Goal: Use online tool/utility: Utilize a website feature to perform a specific function

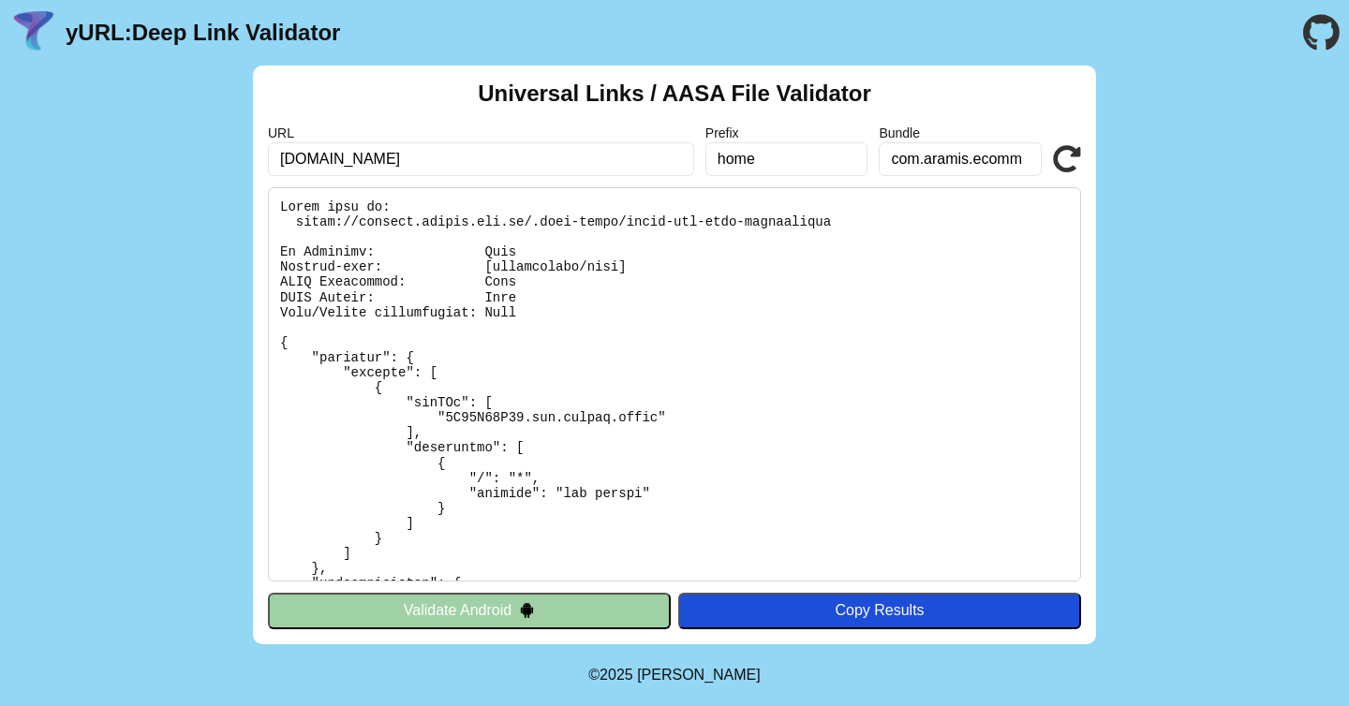
click at [1065, 162] on icon at bounding box center [1067, 159] width 28 height 28
click at [1066, 155] on icon at bounding box center [1067, 159] width 28 height 28
click at [976, 168] on input "com.aramis.ecomm" at bounding box center [960, 159] width 163 height 34
click at [824, 161] on input "home" at bounding box center [787, 159] width 163 height 34
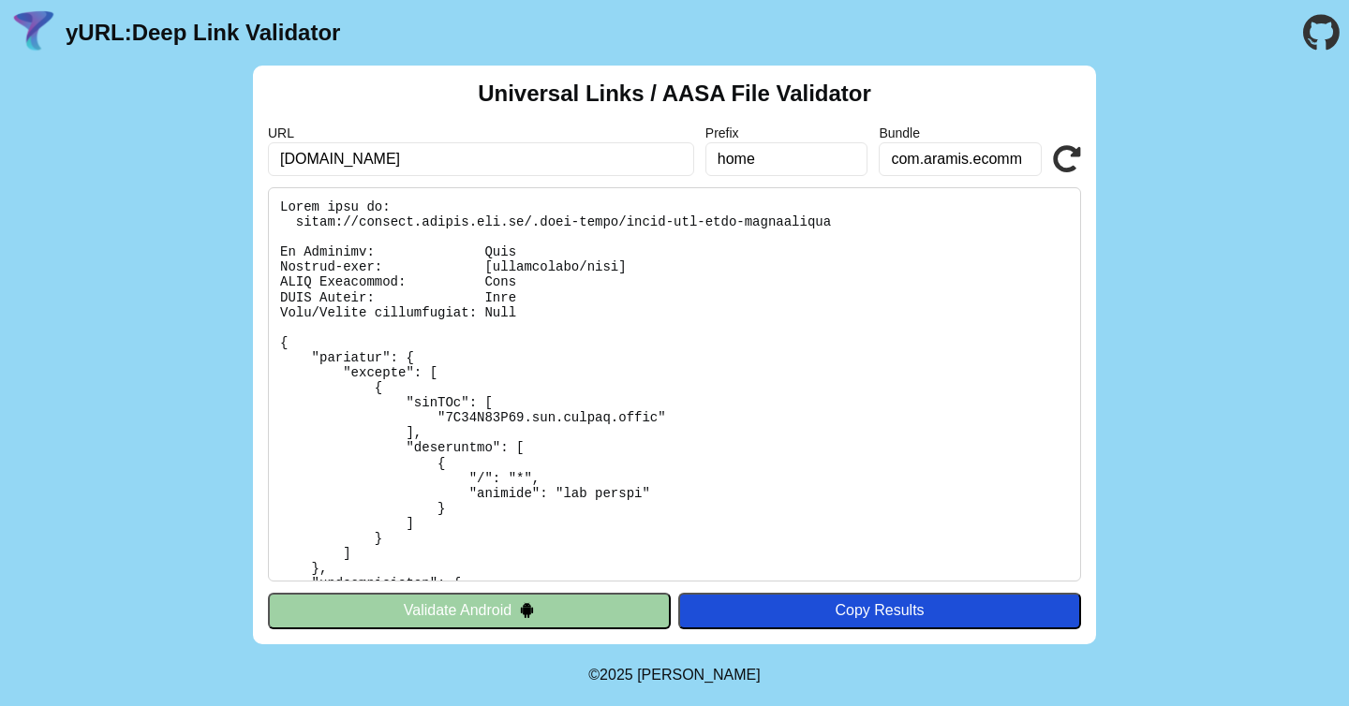
click at [824, 161] on input "home" at bounding box center [787, 159] width 163 height 34
click at [1049, 149] on div "URL applink.aramis.com.br Prefix Bundle com.aramis.ecomm Validate" at bounding box center [674, 151] width 813 height 51
click at [1068, 149] on icon at bounding box center [1067, 159] width 28 height 28
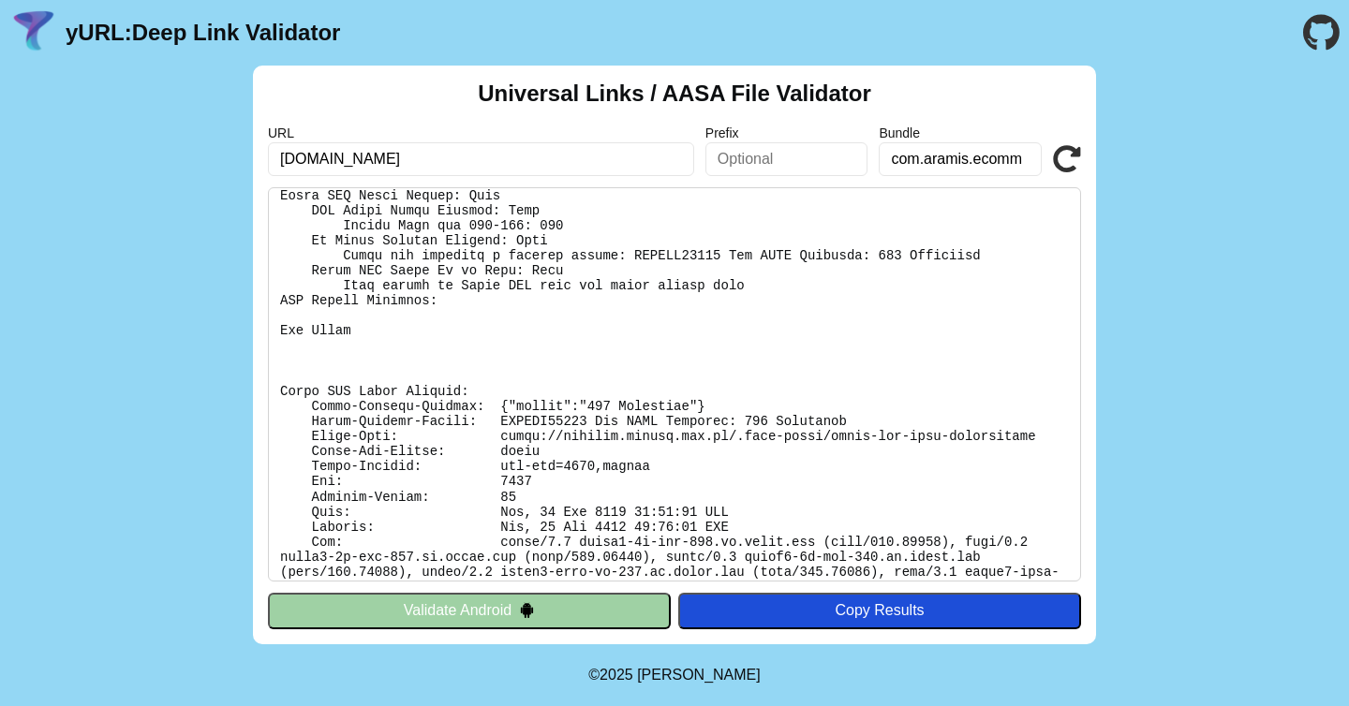
scroll to position [625, 0]
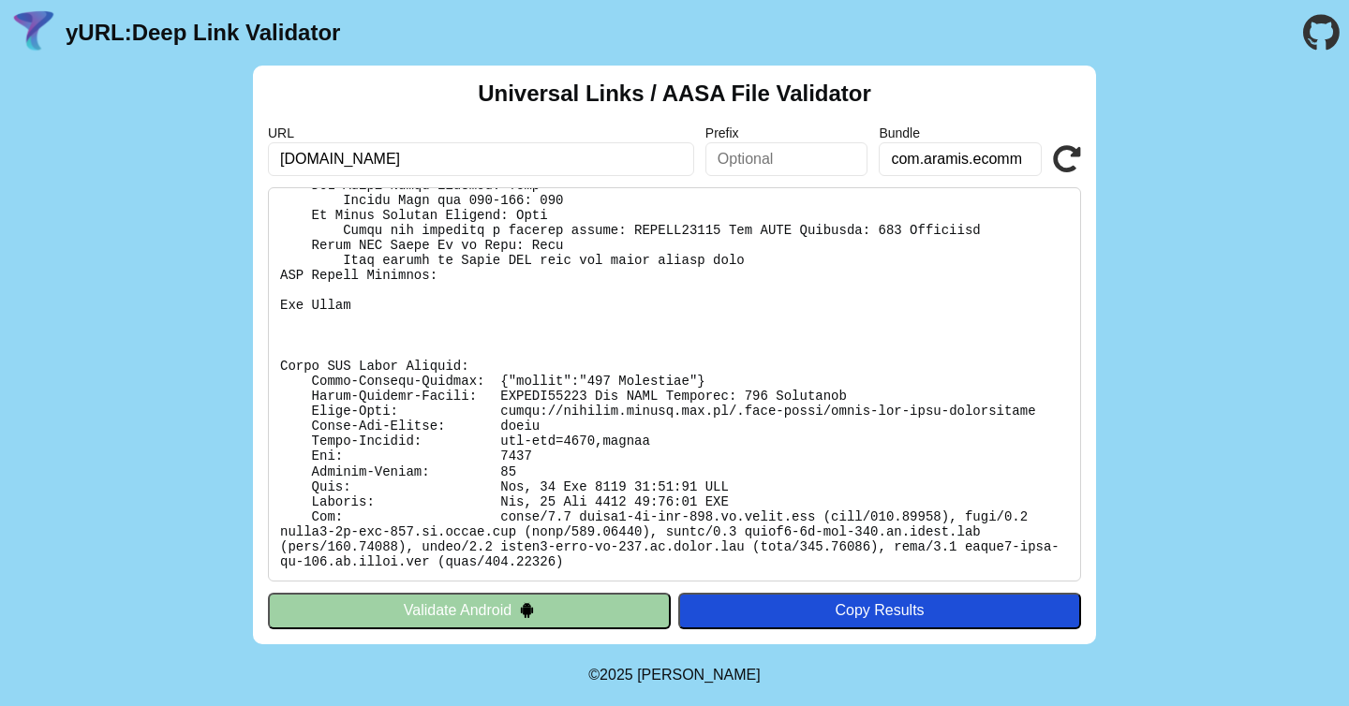
click at [1063, 150] on icon at bounding box center [1067, 159] width 28 height 28
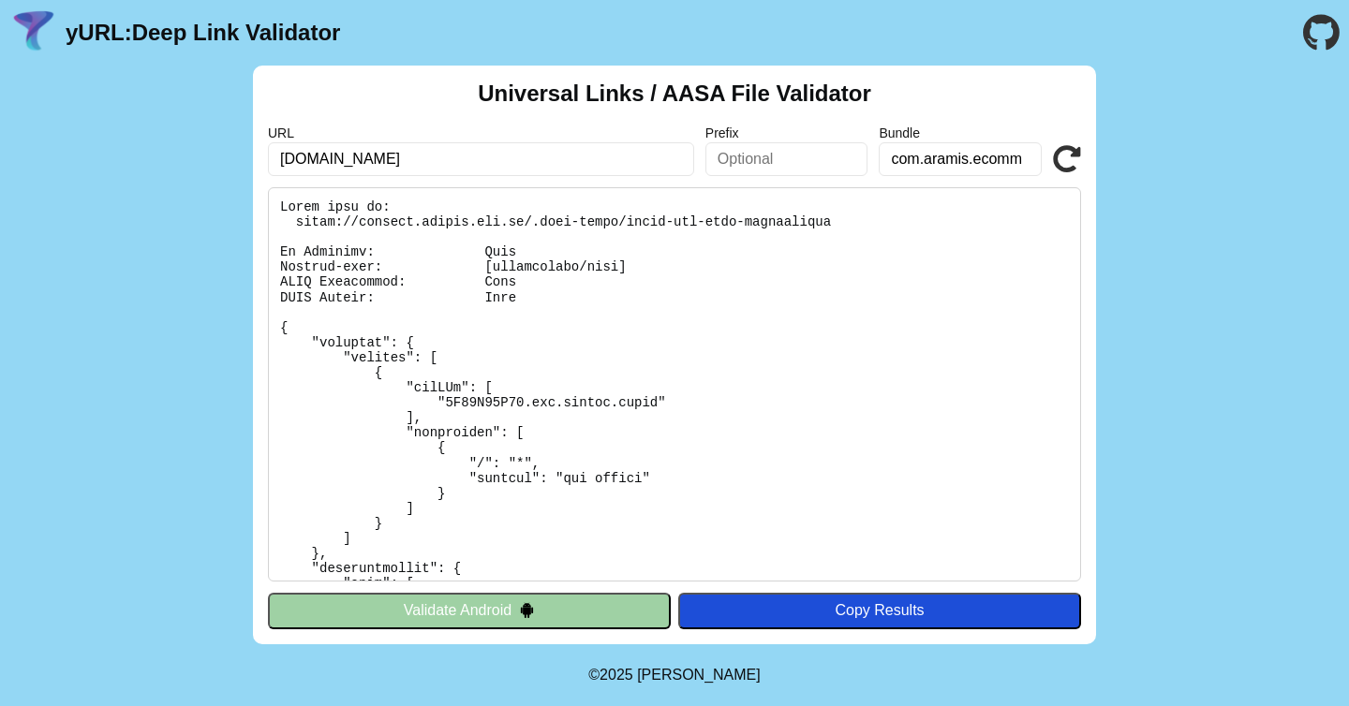
scroll to position [625, 0]
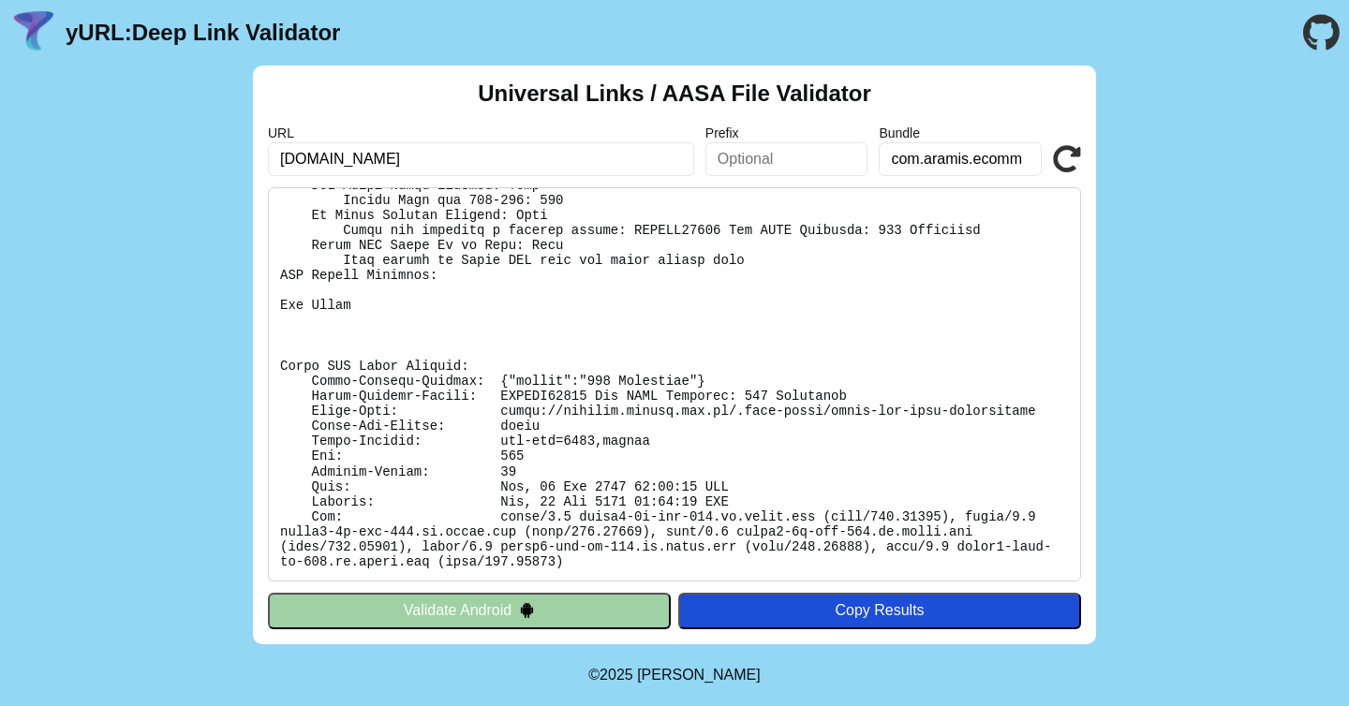
click at [496, 406] on pre at bounding box center [674, 384] width 813 height 394
click at [1079, 147] on icon at bounding box center [1067, 159] width 28 height 28
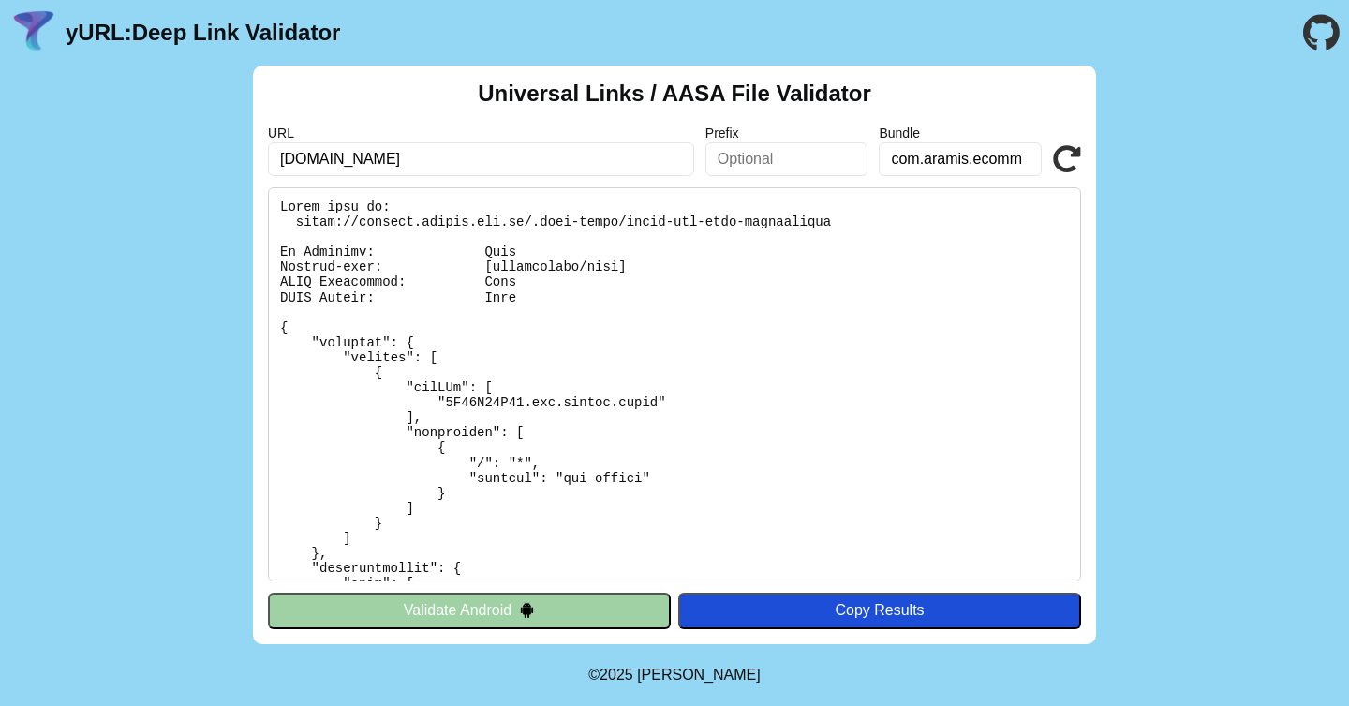
scroll to position [625, 0]
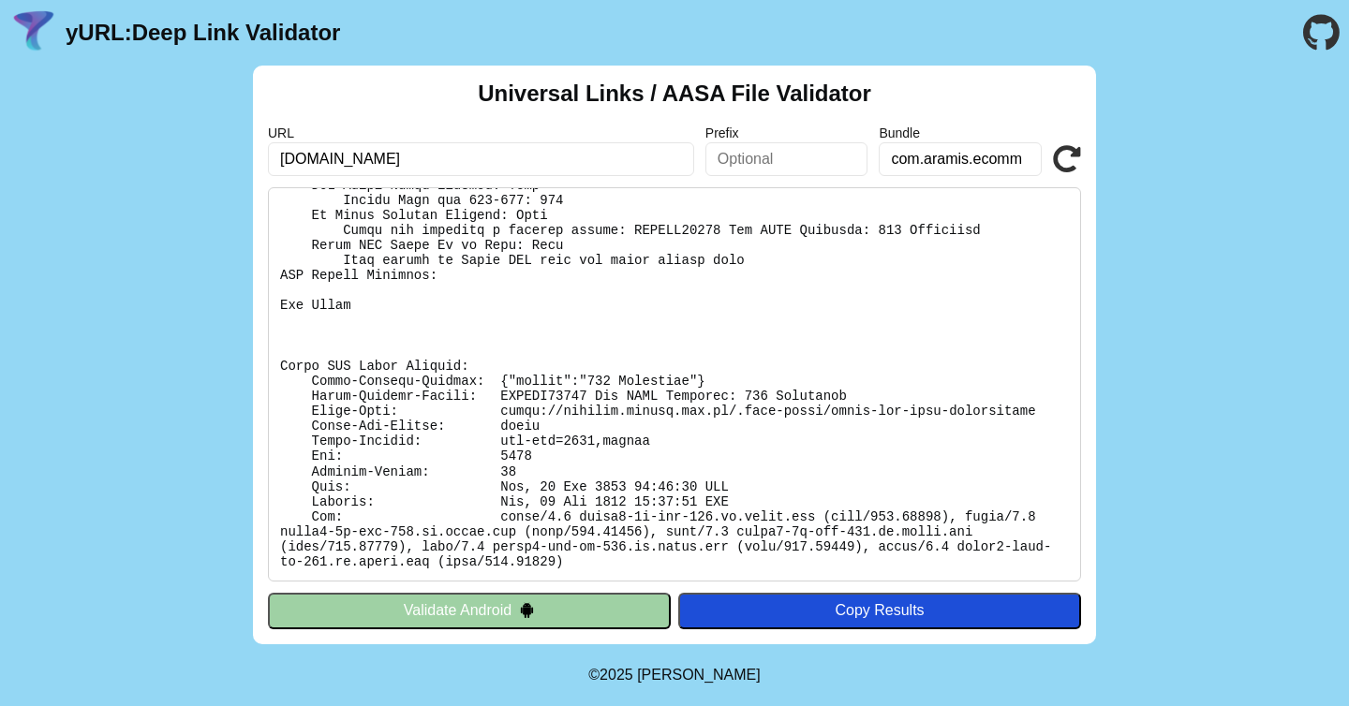
click at [509, 409] on pre at bounding box center [674, 384] width 813 height 394
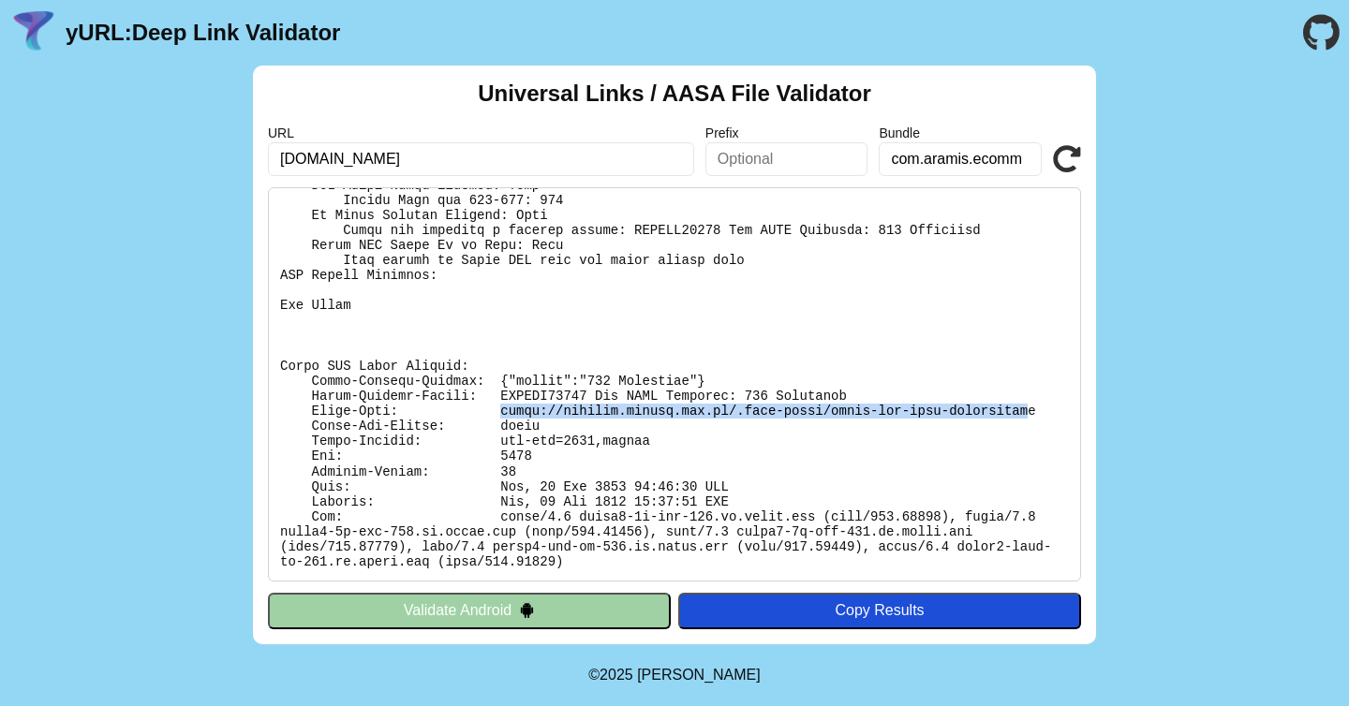
drag, startPoint x: 501, startPoint y: 409, endPoint x: 1031, endPoint y: 415, distance: 529.4
click at [1031, 415] on pre at bounding box center [674, 384] width 813 height 394
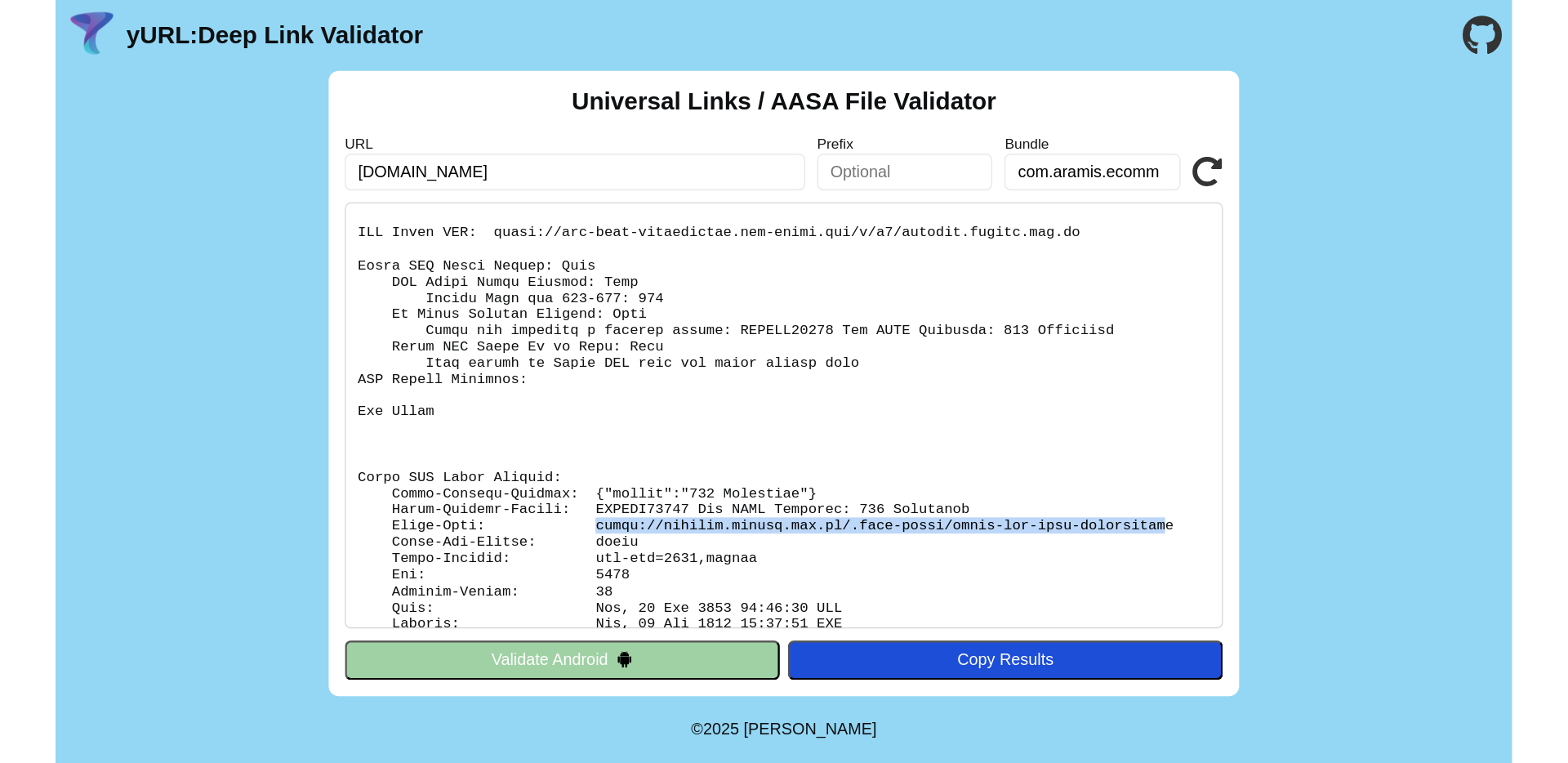
scroll to position [378, 0]
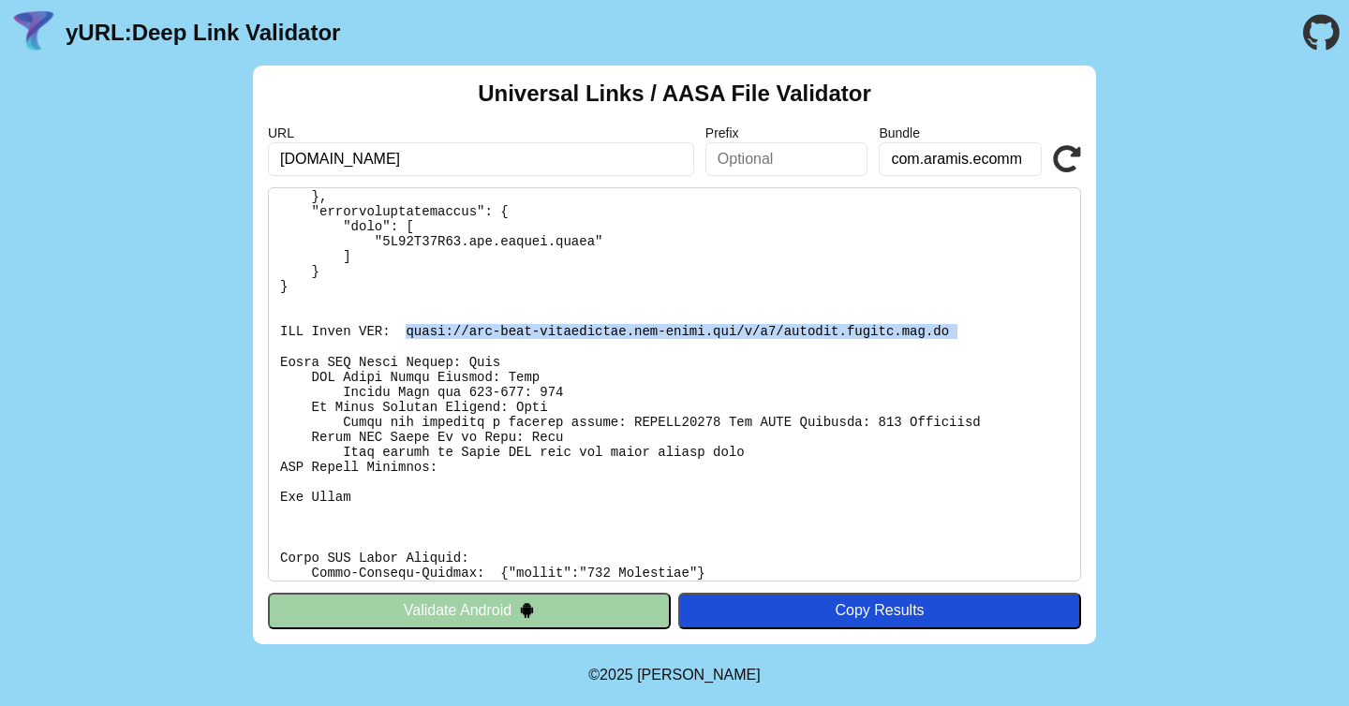
drag, startPoint x: 404, startPoint y: 334, endPoint x: 966, endPoint y: 347, distance: 562.3
click at [966, 347] on pre at bounding box center [674, 384] width 813 height 394
copy pre "https://app-site-association.cdn-apple.com/a/v1/applink.aramis.com.br"
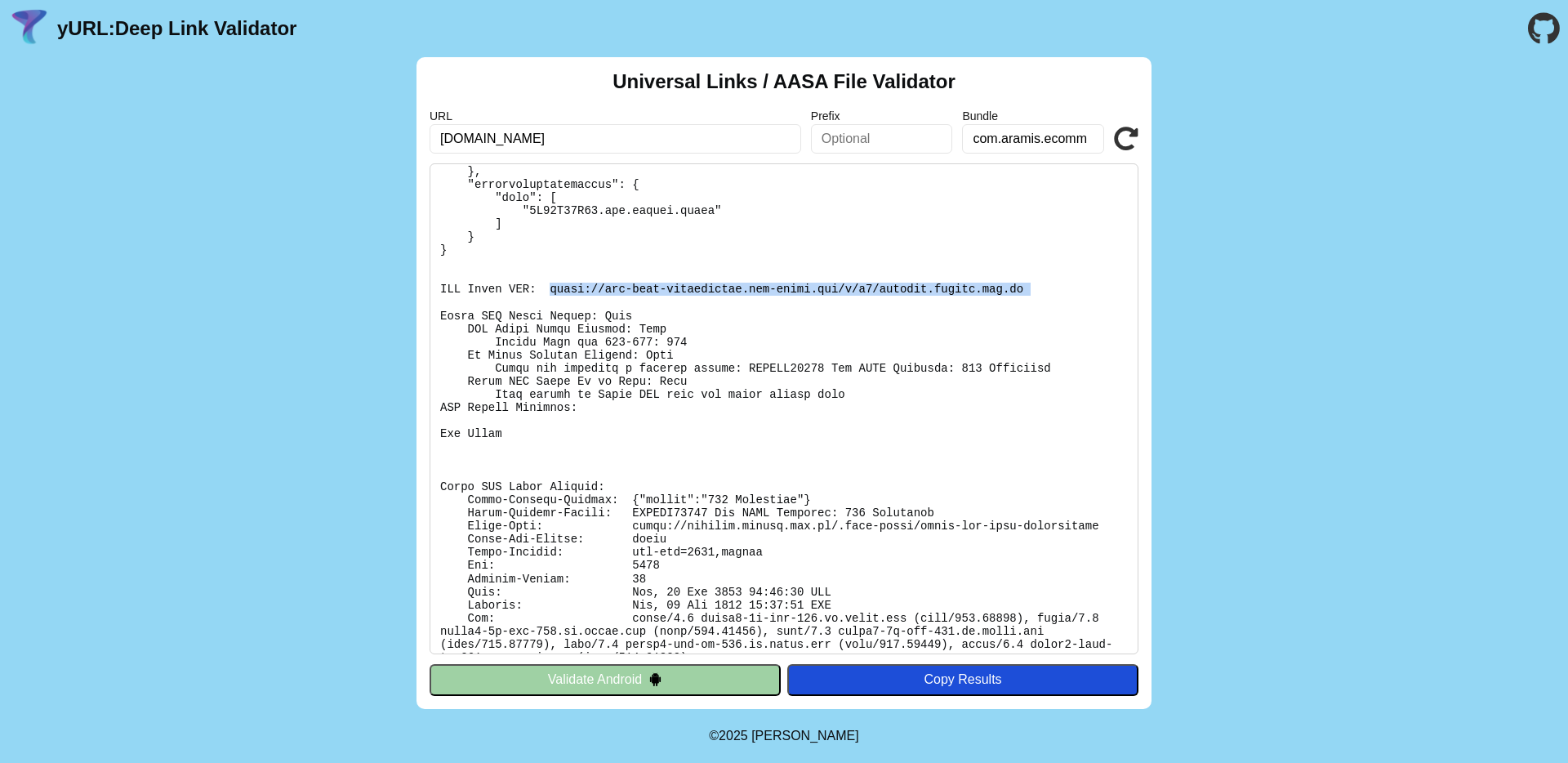
click at [1122, 129] on icon at bounding box center [1126, 139] width 24 height 24
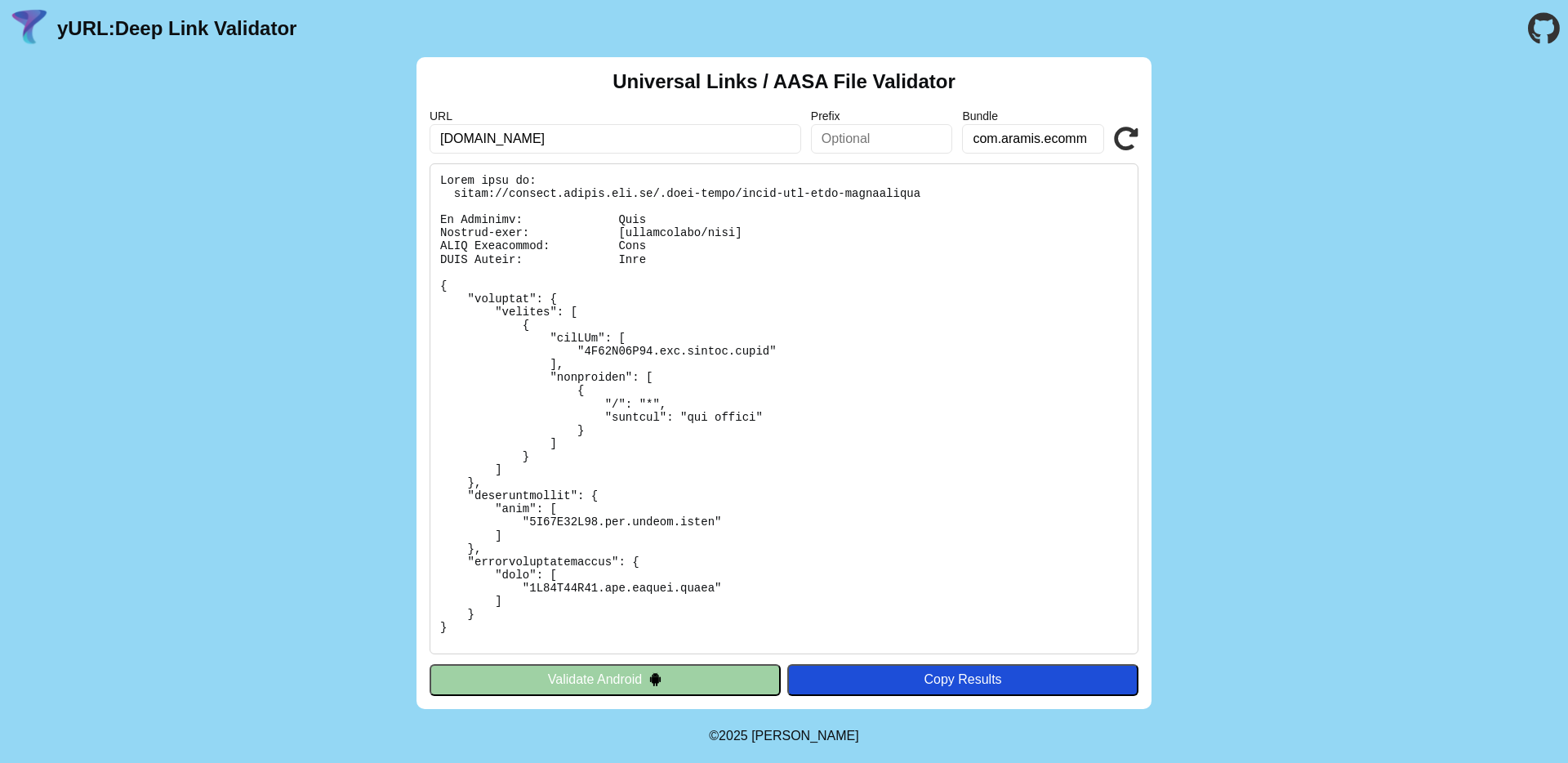
scroll to position [398, 0]
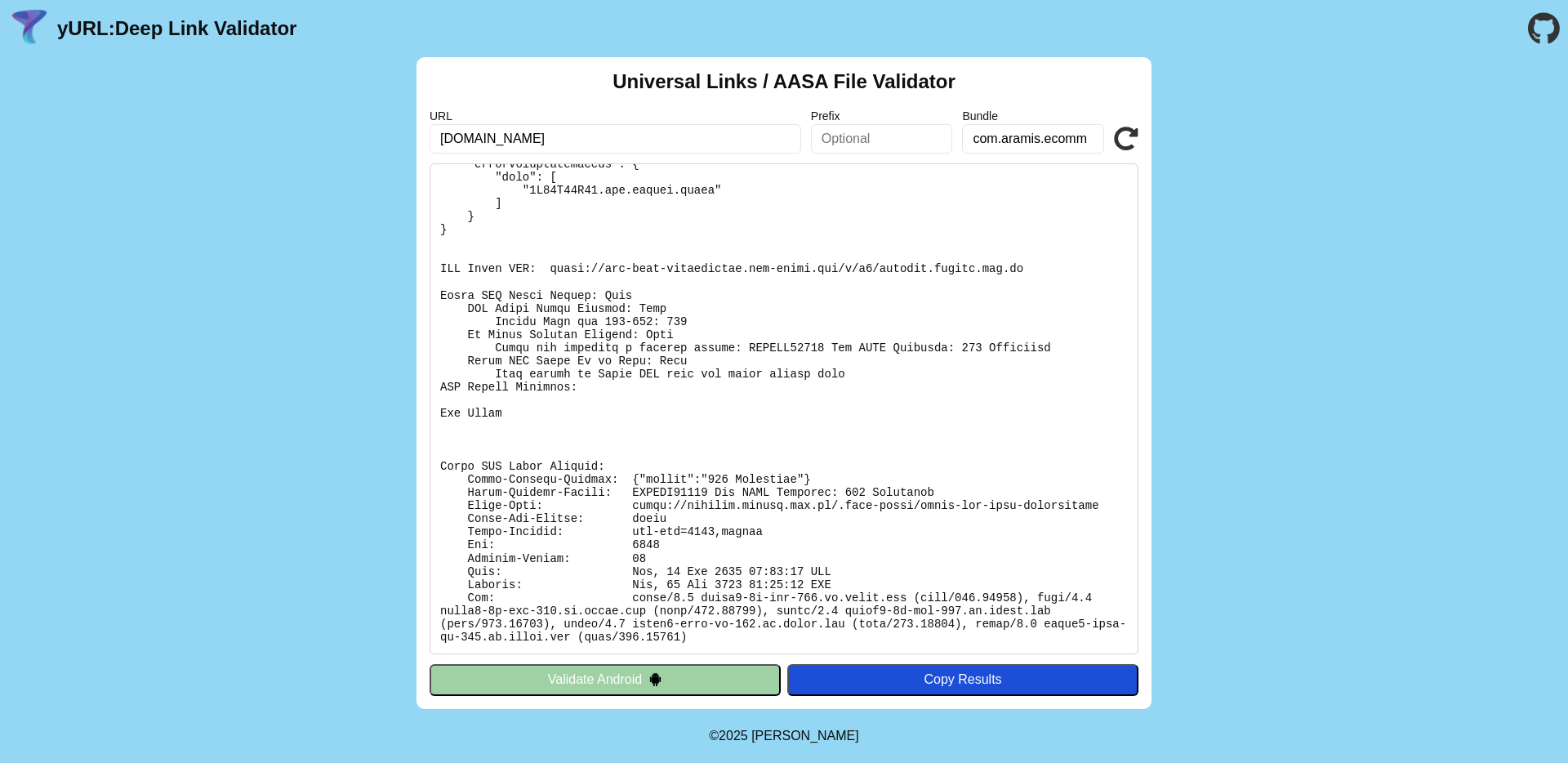
click at [812, 352] on pre at bounding box center [784, 408] width 709 height 491
click at [808, 348] on pre at bounding box center [784, 408] width 709 height 491
copy pre "SWCERR00101"
